Goal: Information Seeking & Learning: Learn about a topic

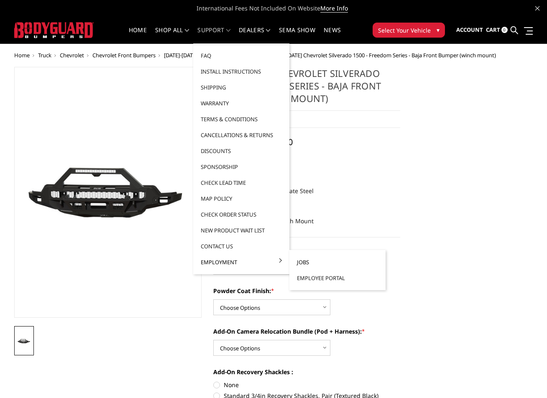
click at [317, 263] on link "Jobs" at bounding box center [337, 262] width 89 height 16
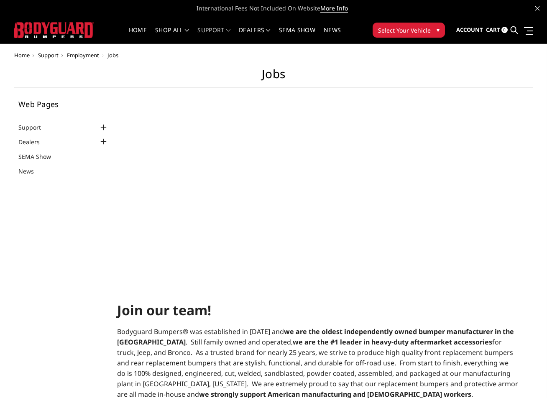
select select "US"
click at [138, 31] on link "Home" at bounding box center [138, 35] width 18 height 16
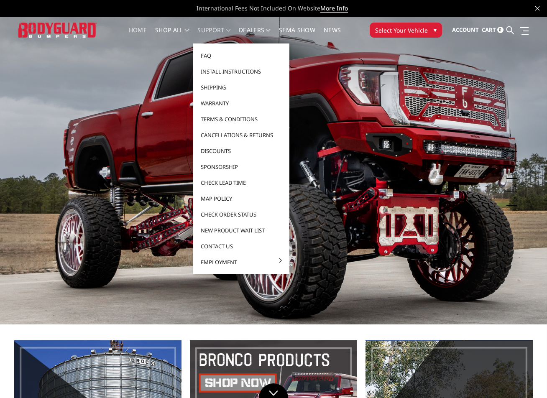
click at [224, 29] on link "Support" at bounding box center [213, 35] width 33 height 16
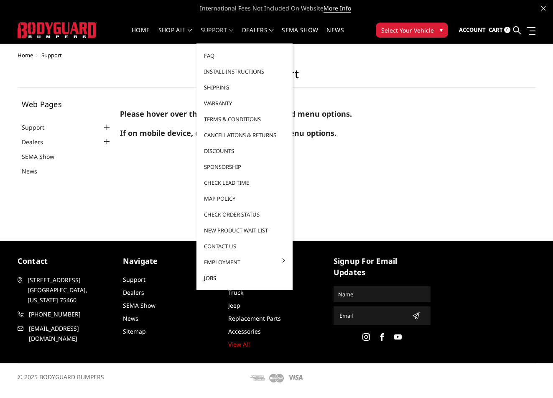
click at [206, 274] on link "Jobs" at bounding box center [244, 278] width 89 height 16
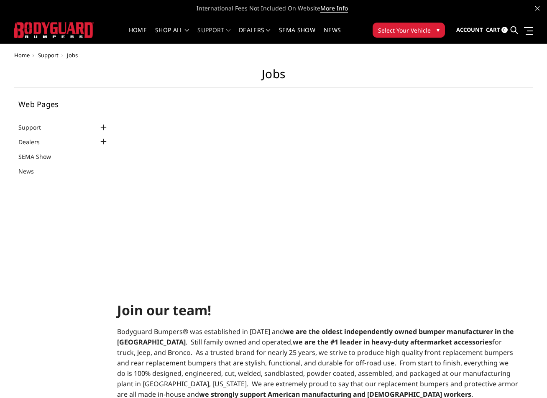
select select "US"
